Goal: Task Accomplishment & Management: Complete application form

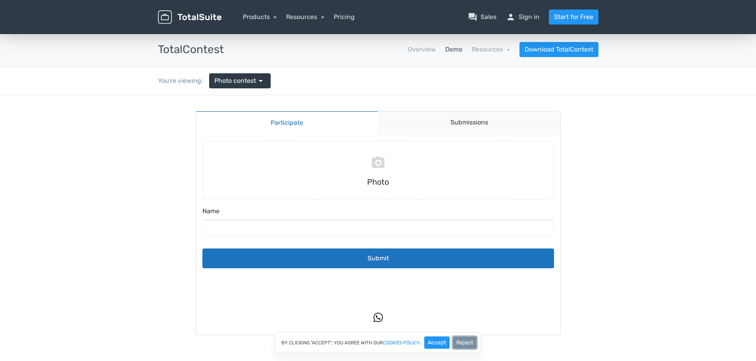
click at [464, 338] on button "Reject" at bounding box center [465, 343] width 24 height 12
click at [381, 171] on input "file" at bounding box center [378, 171] width 358 height 60
type input "C:\fakepath\[PERSON_NAME] Color 1.png"
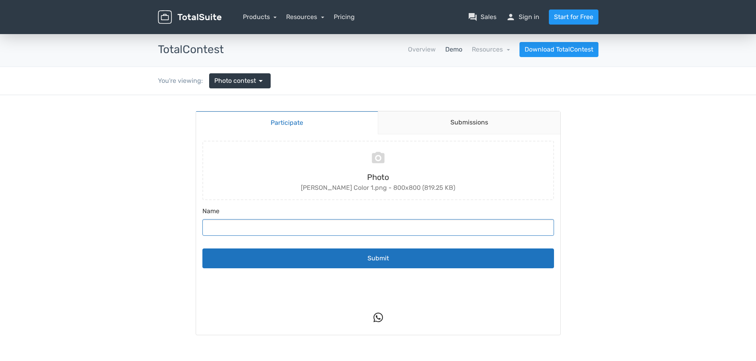
click at [341, 235] on input "Name" at bounding box center [377, 227] width 351 height 17
type input "M"
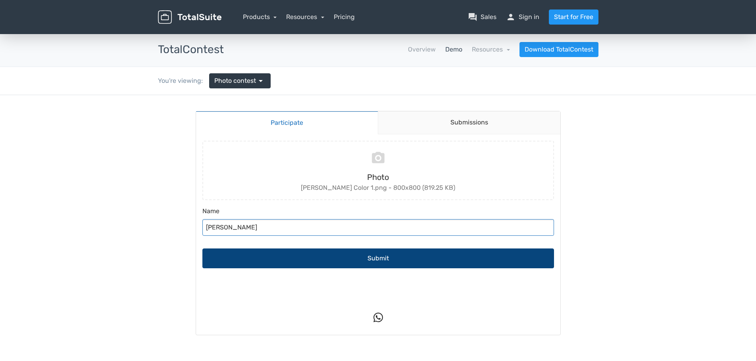
type input "[PERSON_NAME]"
click at [381, 263] on button "Submit" at bounding box center [377, 259] width 351 height 20
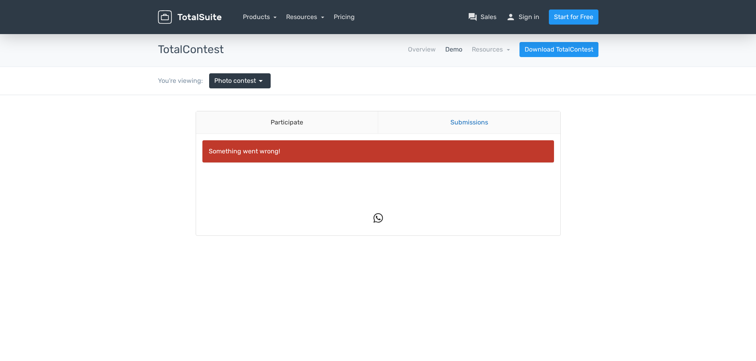
click at [504, 123] on link "Submissions" at bounding box center [469, 122] width 182 height 23
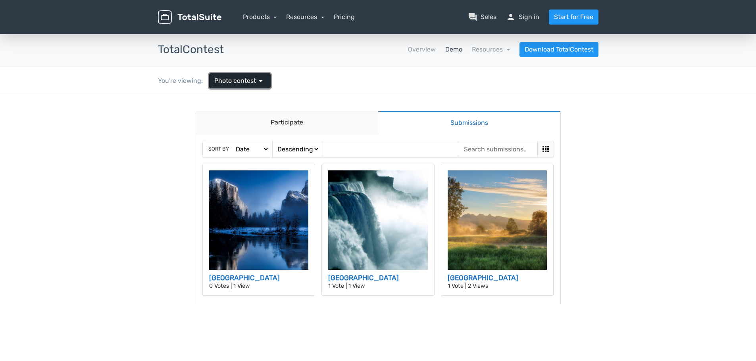
click at [248, 77] on span "Photo contest" at bounding box center [235, 81] width 42 height 10
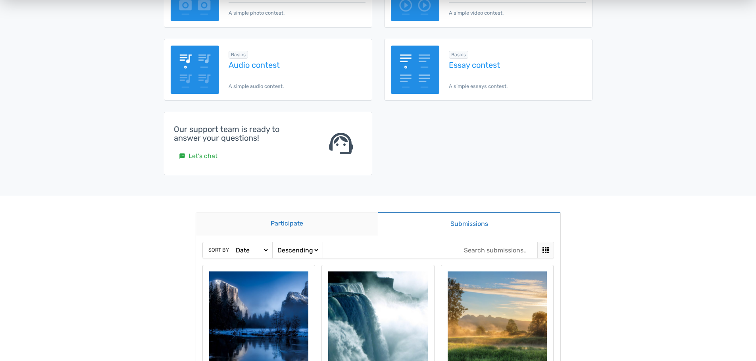
click at [317, 220] on link "Participate" at bounding box center [287, 224] width 182 height 23
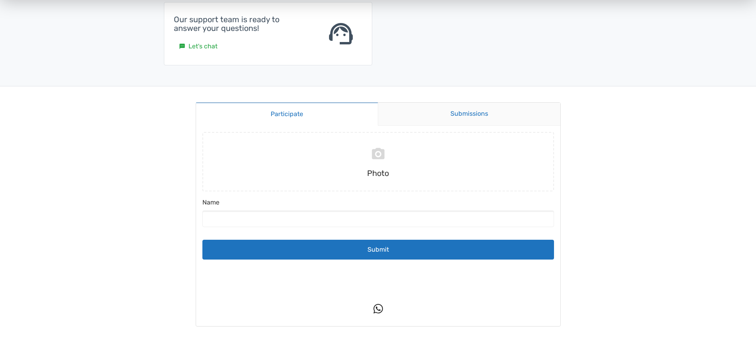
scroll to position [238, 0]
